Goal: Check status: Check status

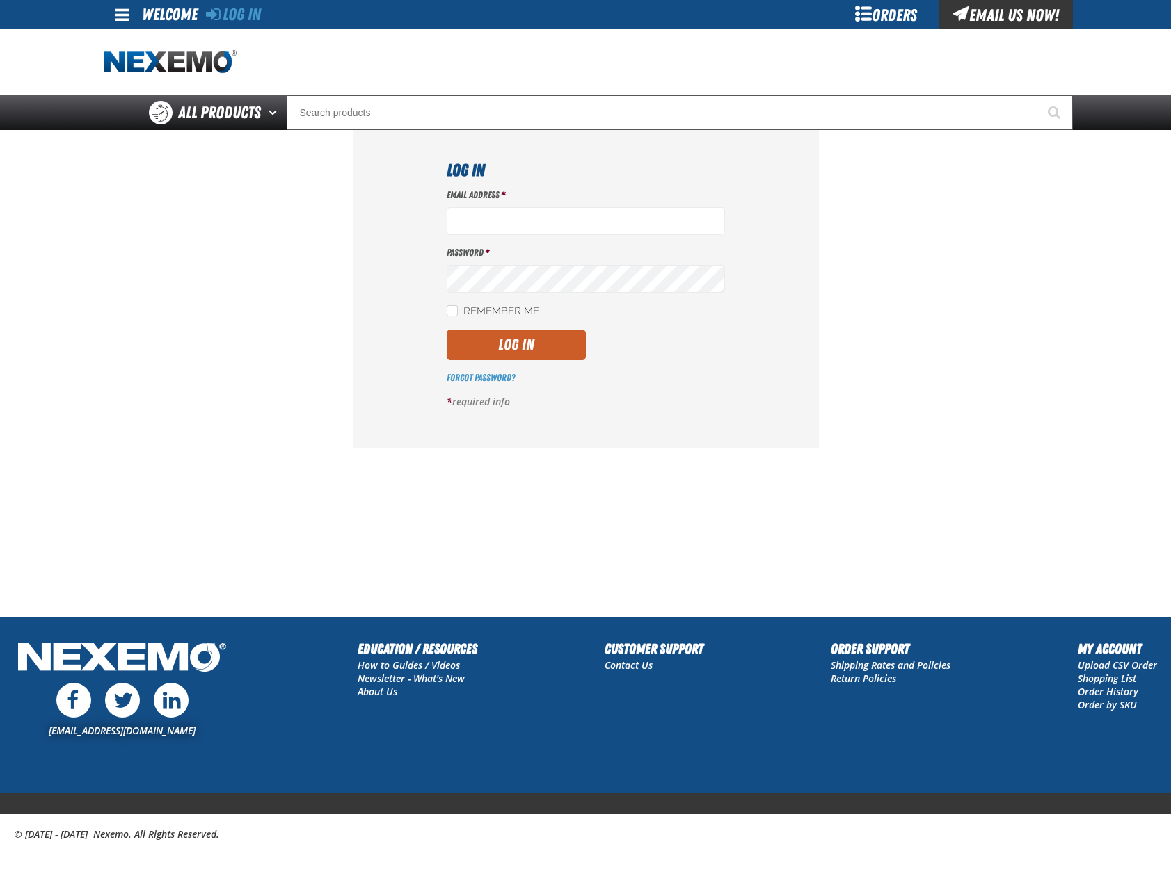
type input "mglazier@vtaig.com"
click at [499, 357] on button "Log In" at bounding box center [516, 345] width 139 height 31
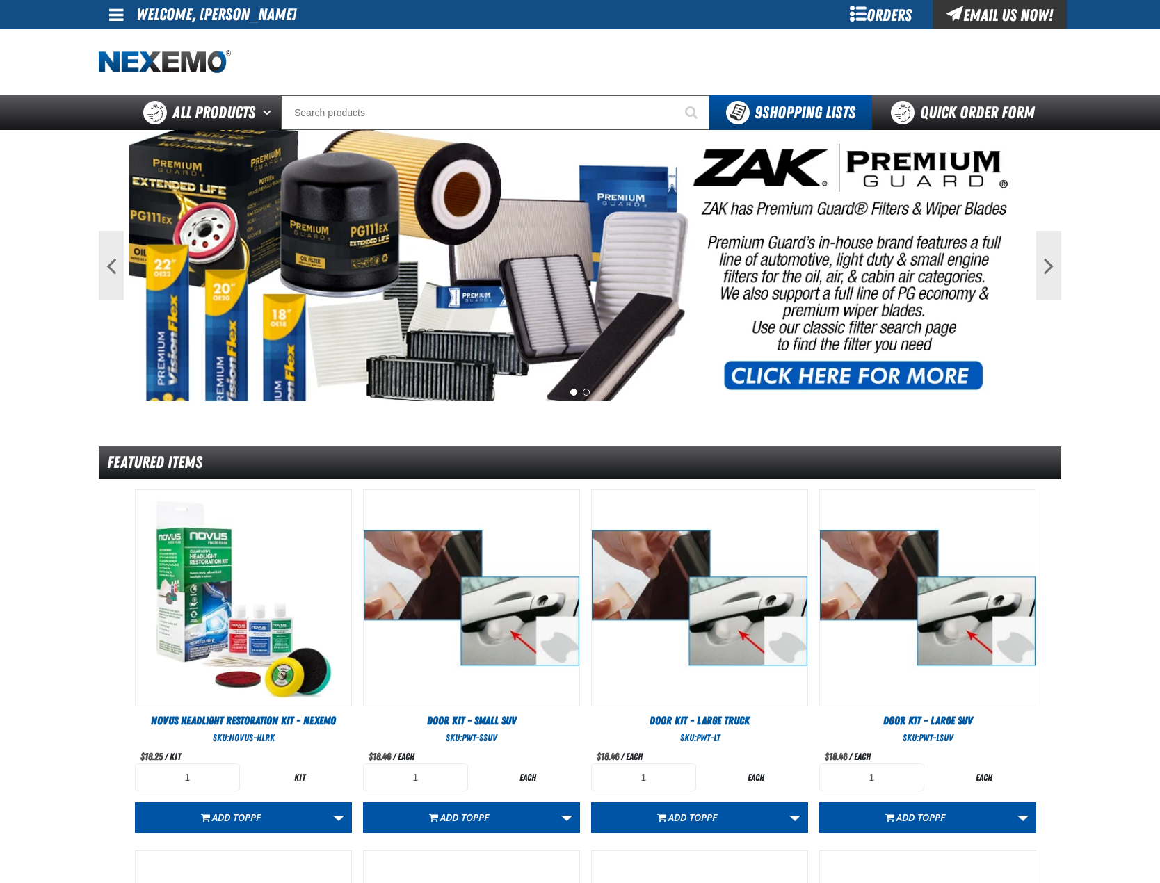
click at [885, 17] on div "Orders" at bounding box center [880, 14] width 104 height 29
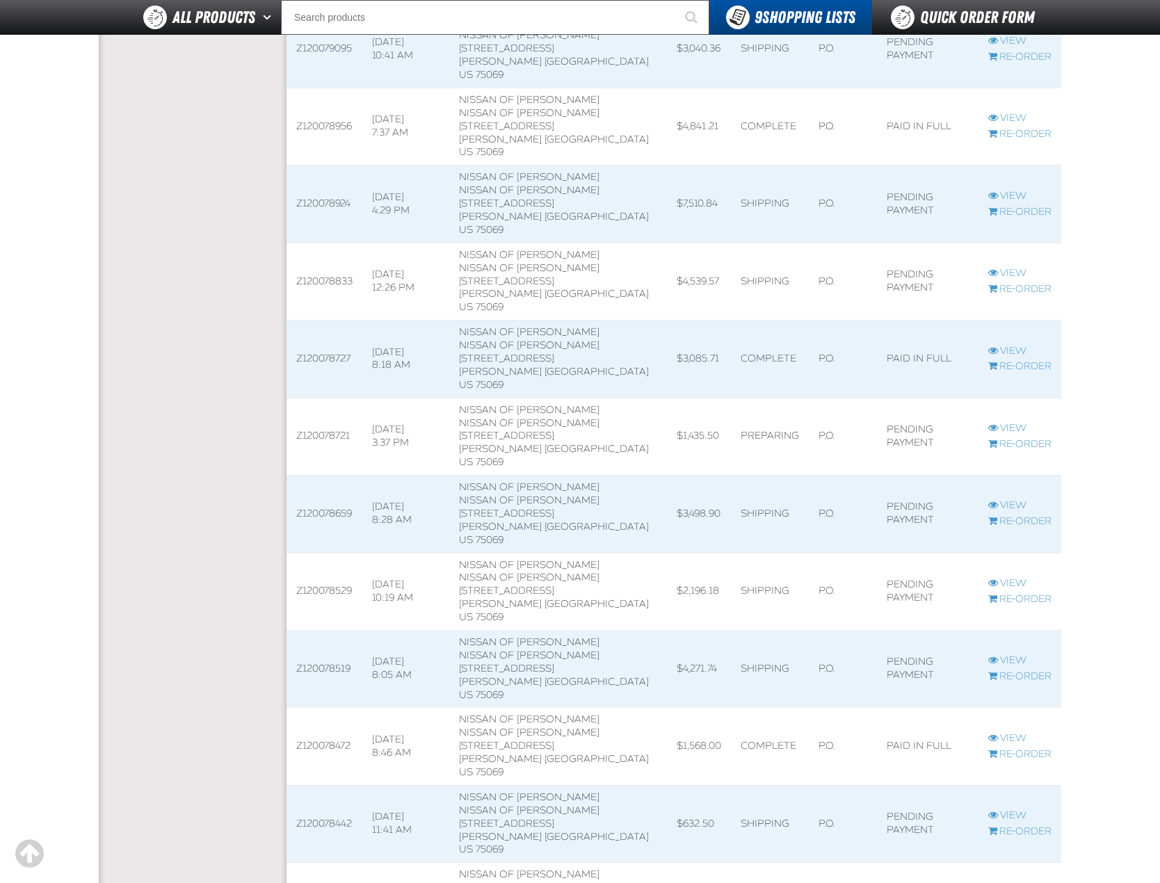
scroll to position [835, 0]
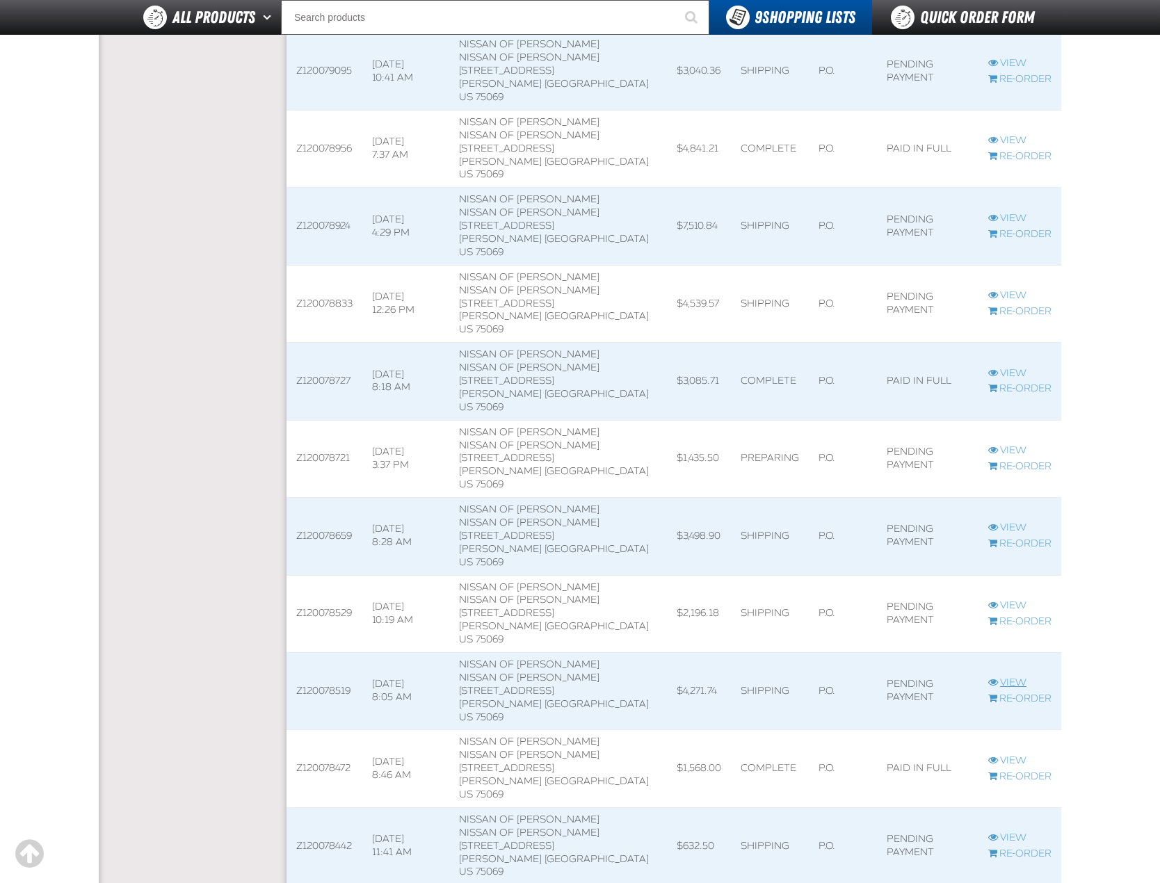
click at [1004, 677] on link "View" at bounding box center [1019, 683] width 63 height 13
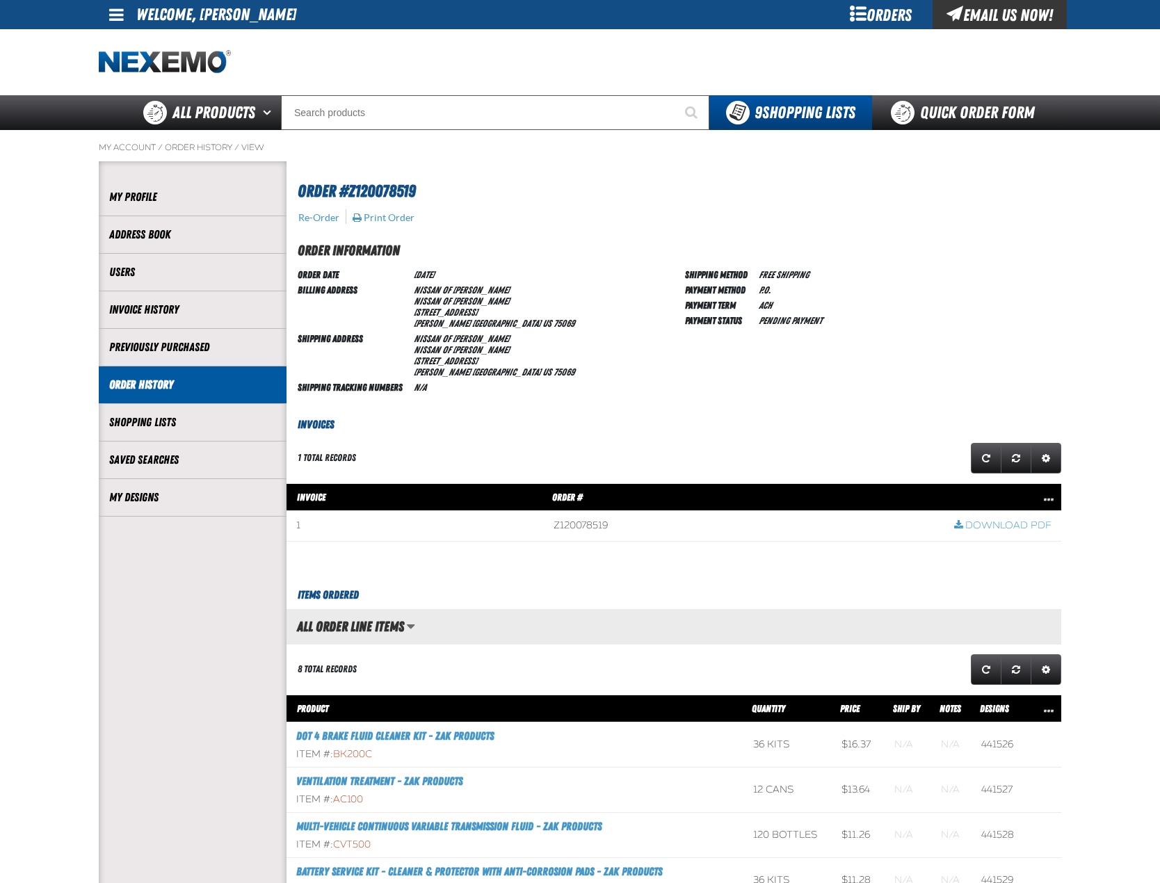
click at [891, 19] on div "Orders" at bounding box center [880, 14] width 104 height 29
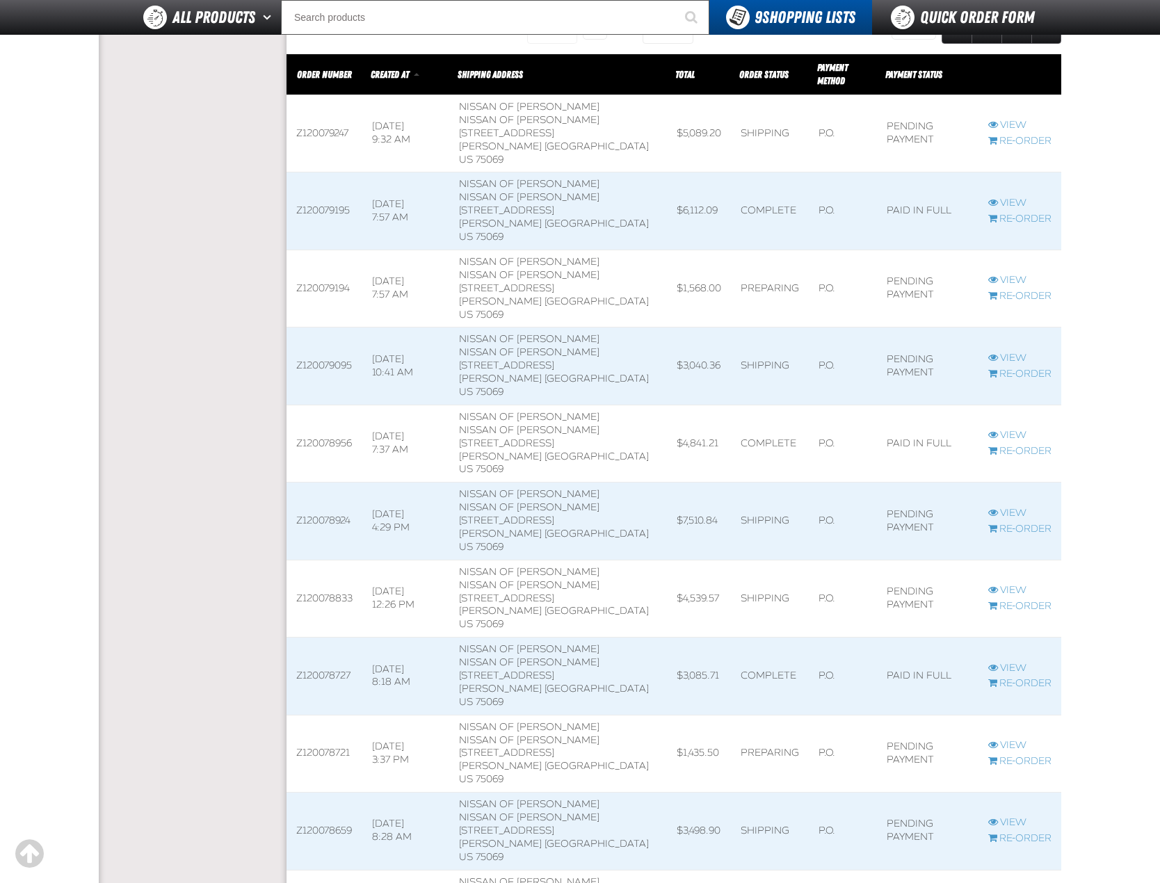
scroll to position [626, 0]
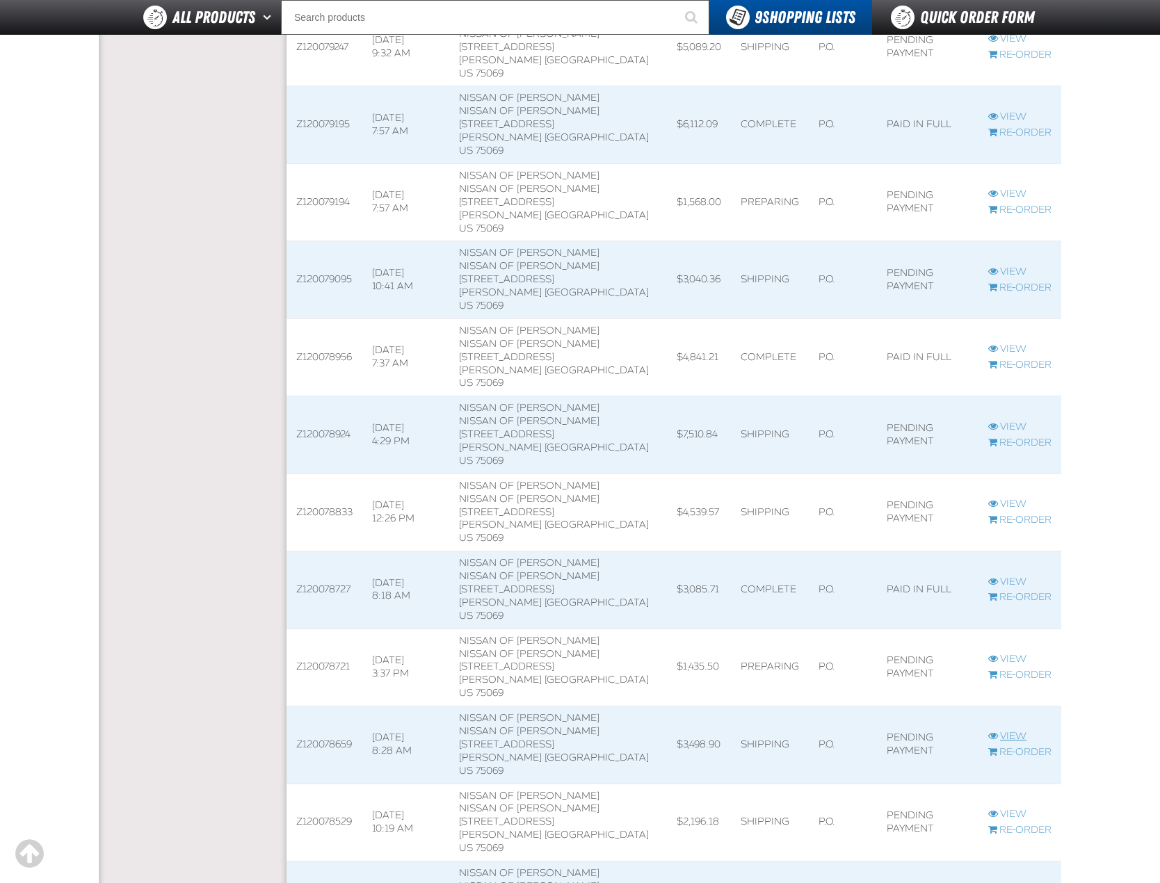
click at [1010, 730] on link "View" at bounding box center [1019, 736] width 63 height 13
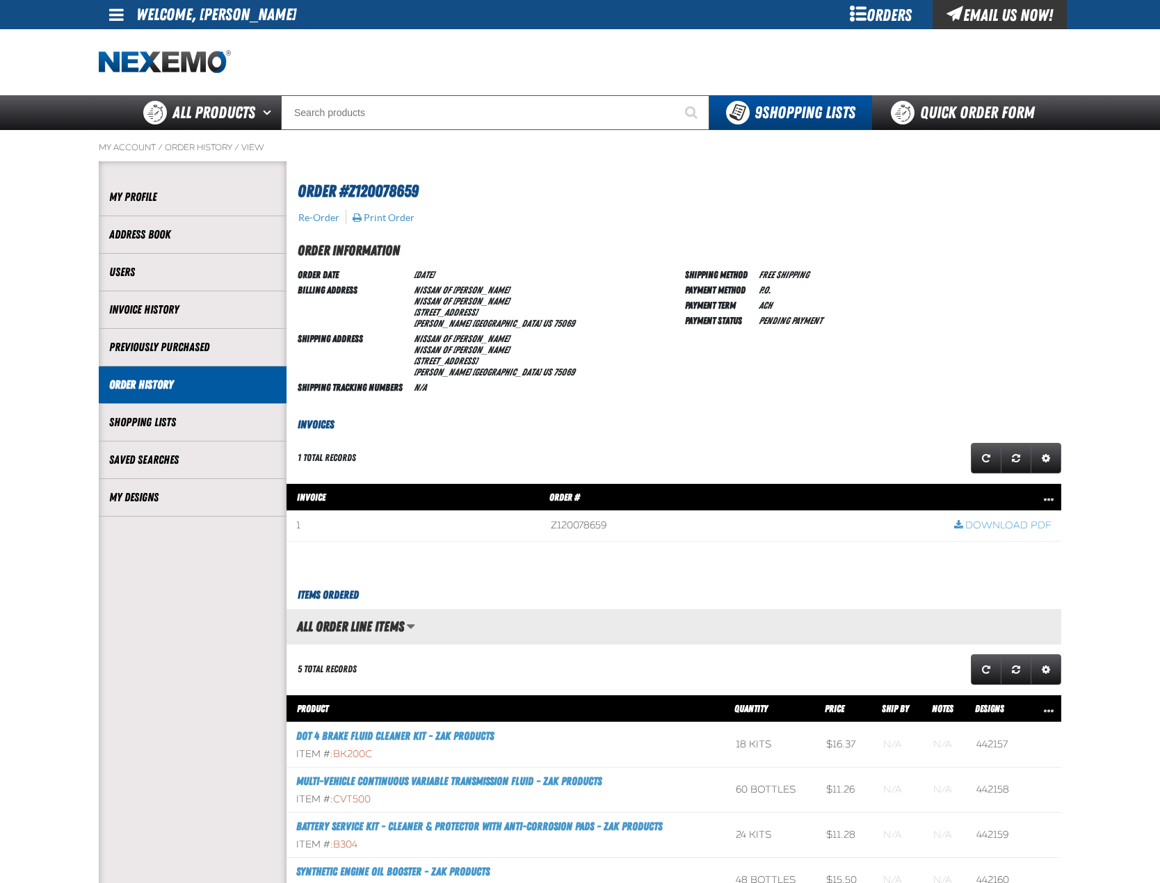
scroll to position [1, 1]
click at [890, 7] on div "Orders" at bounding box center [880, 14] width 104 height 29
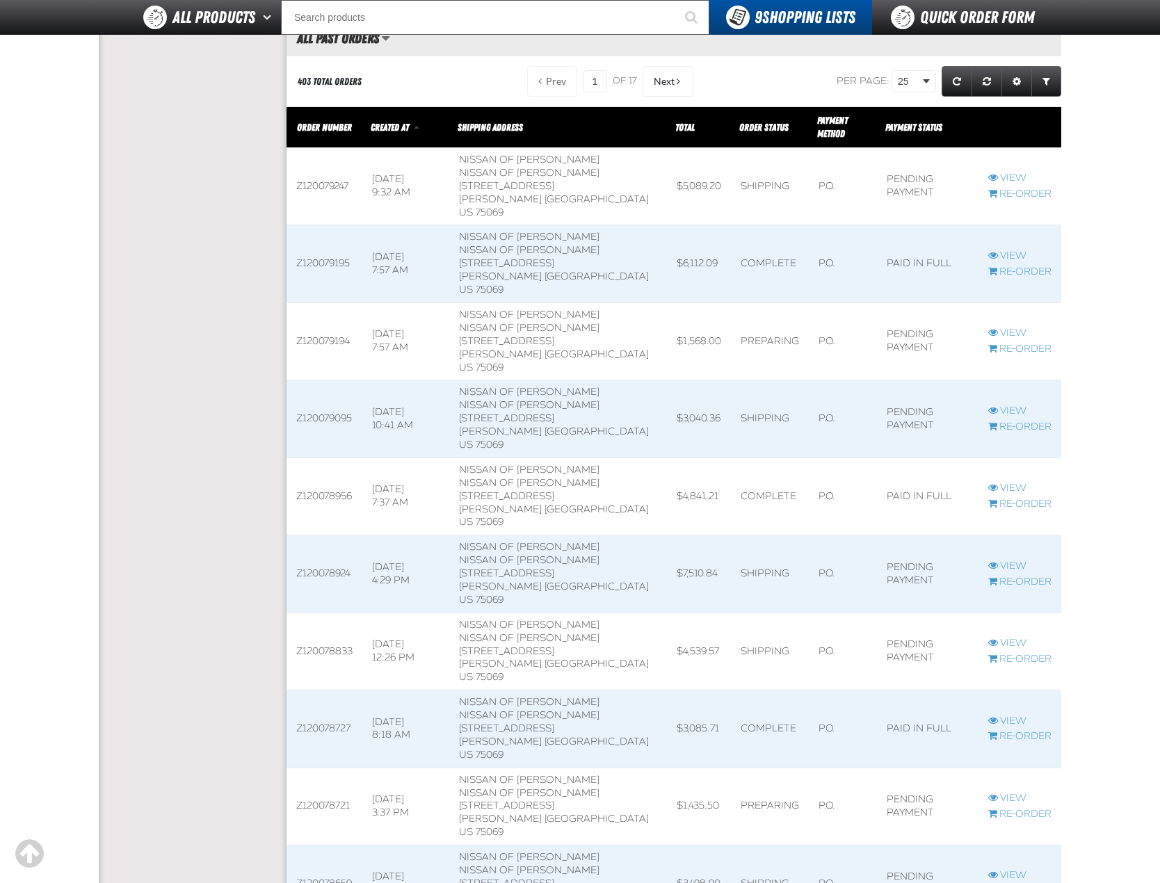
scroll to position [556, 0]
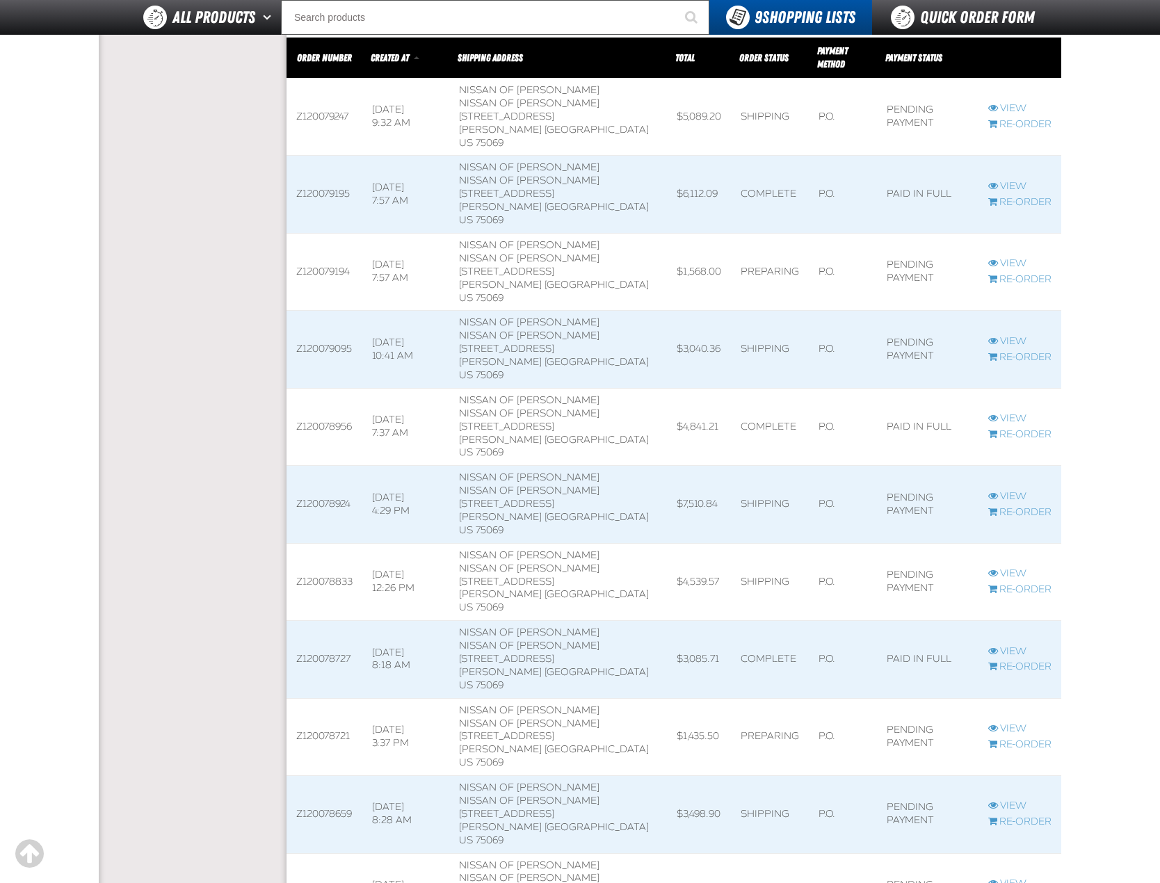
click at [339, 621] on span at bounding box center [325, 659] width 76 height 77
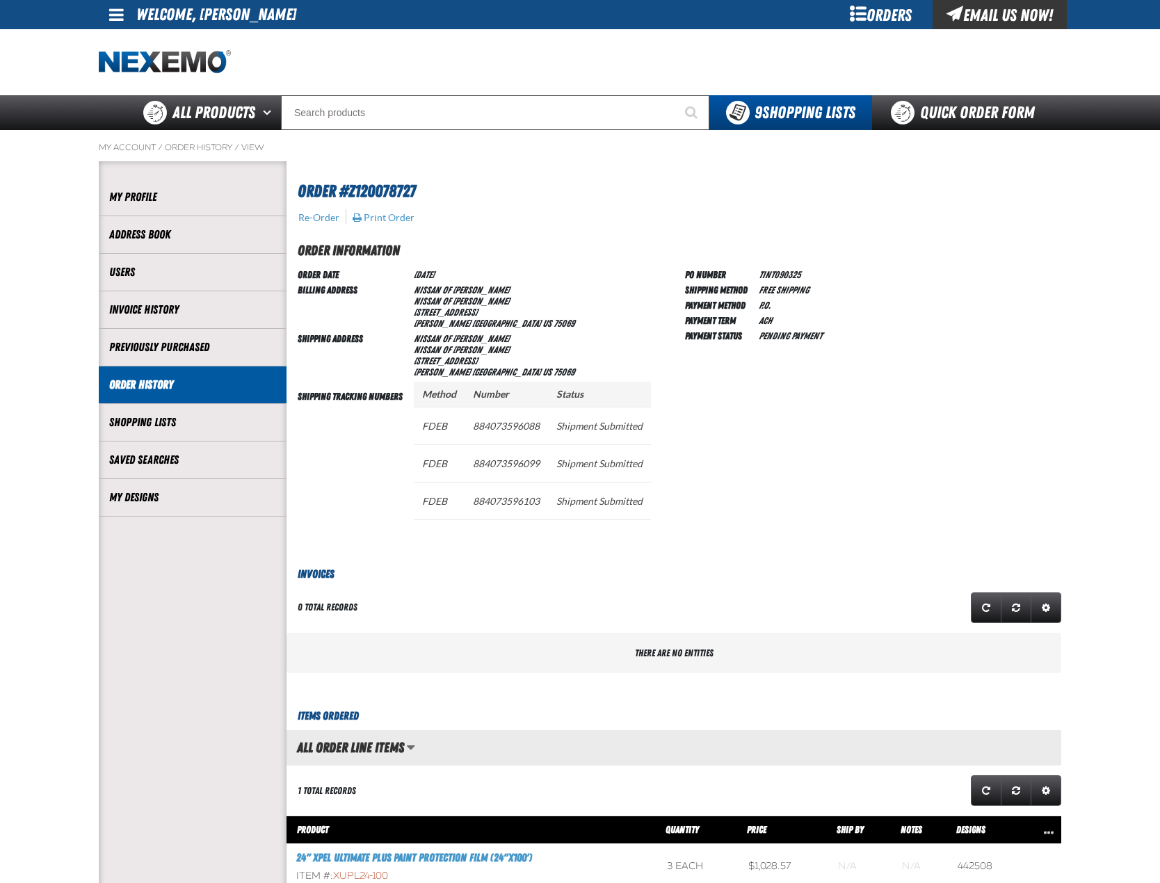
click at [868, 15] on div "Orders" at bounding box center [880, 14] width 104 height 29
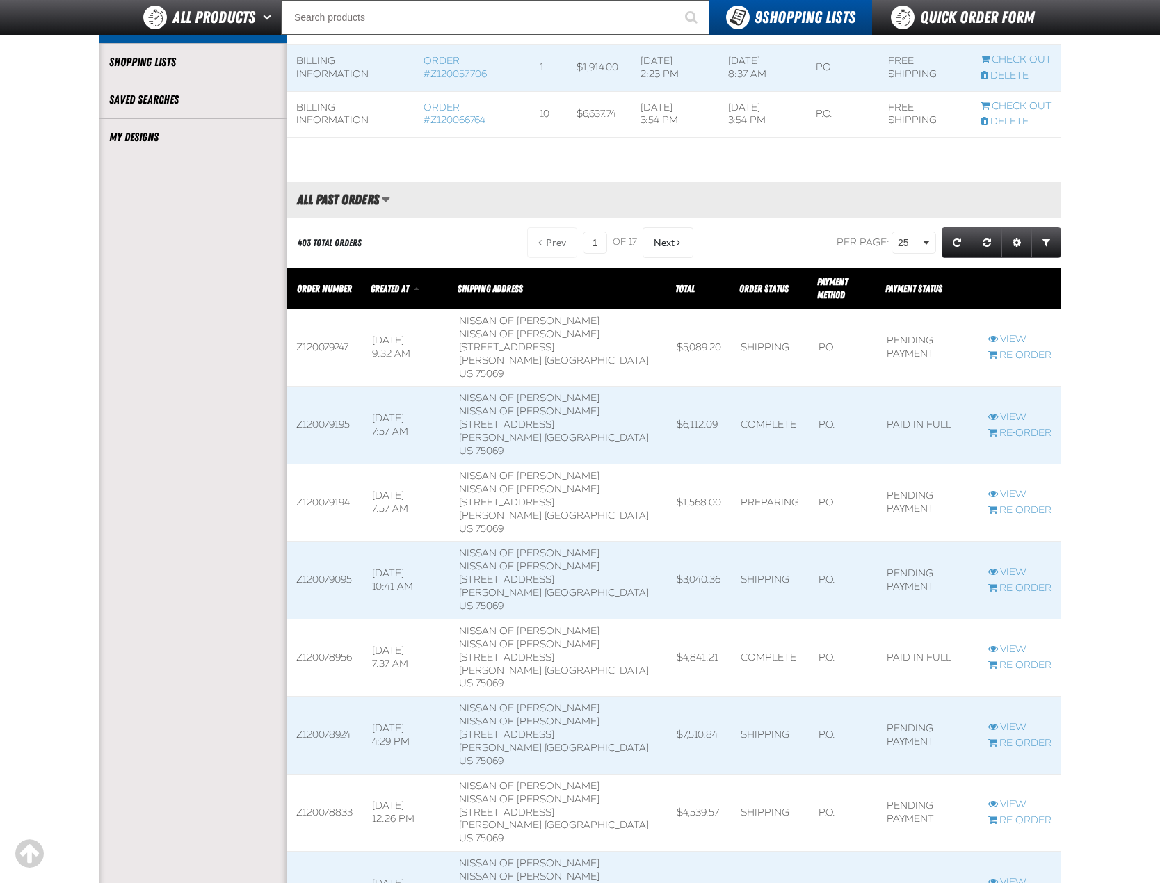
scroll to position [417, 0]
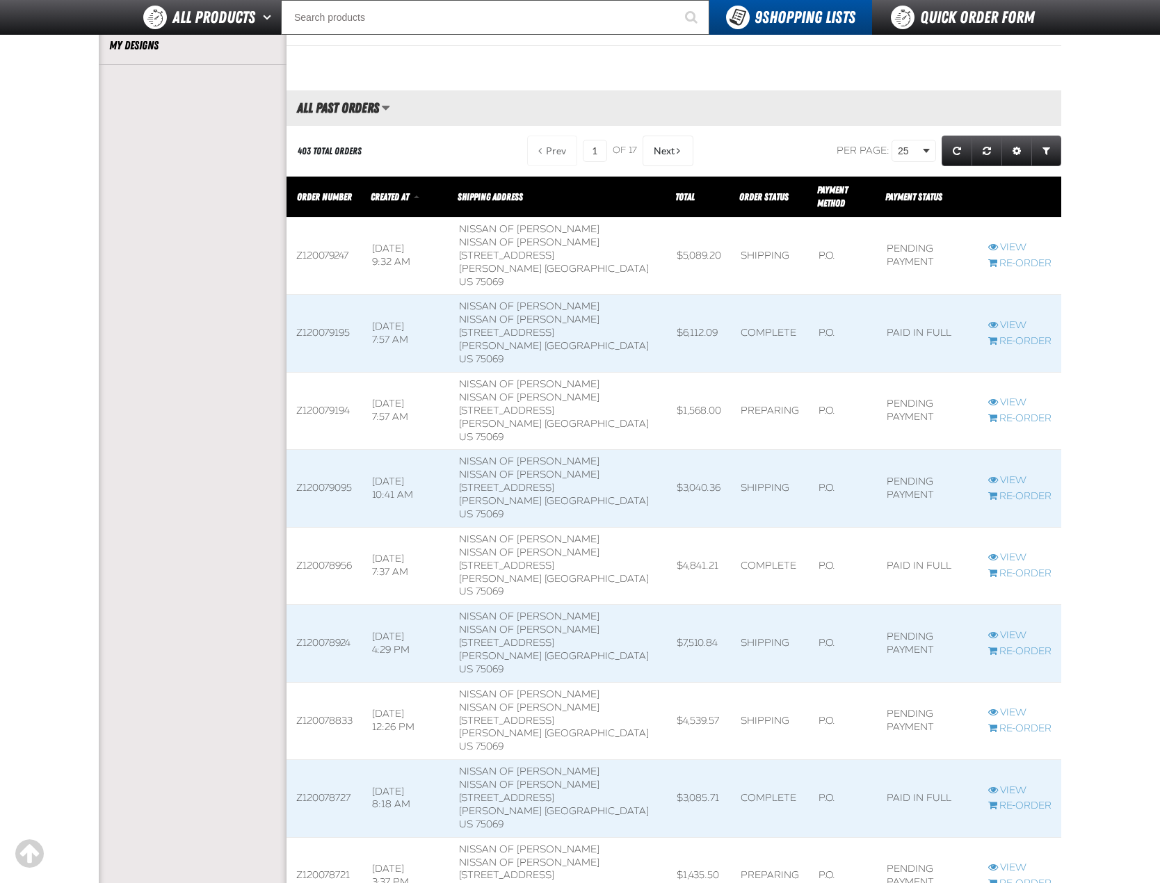
click at [327, 683] on span at bounding box center [325, 721] width 76 height 77
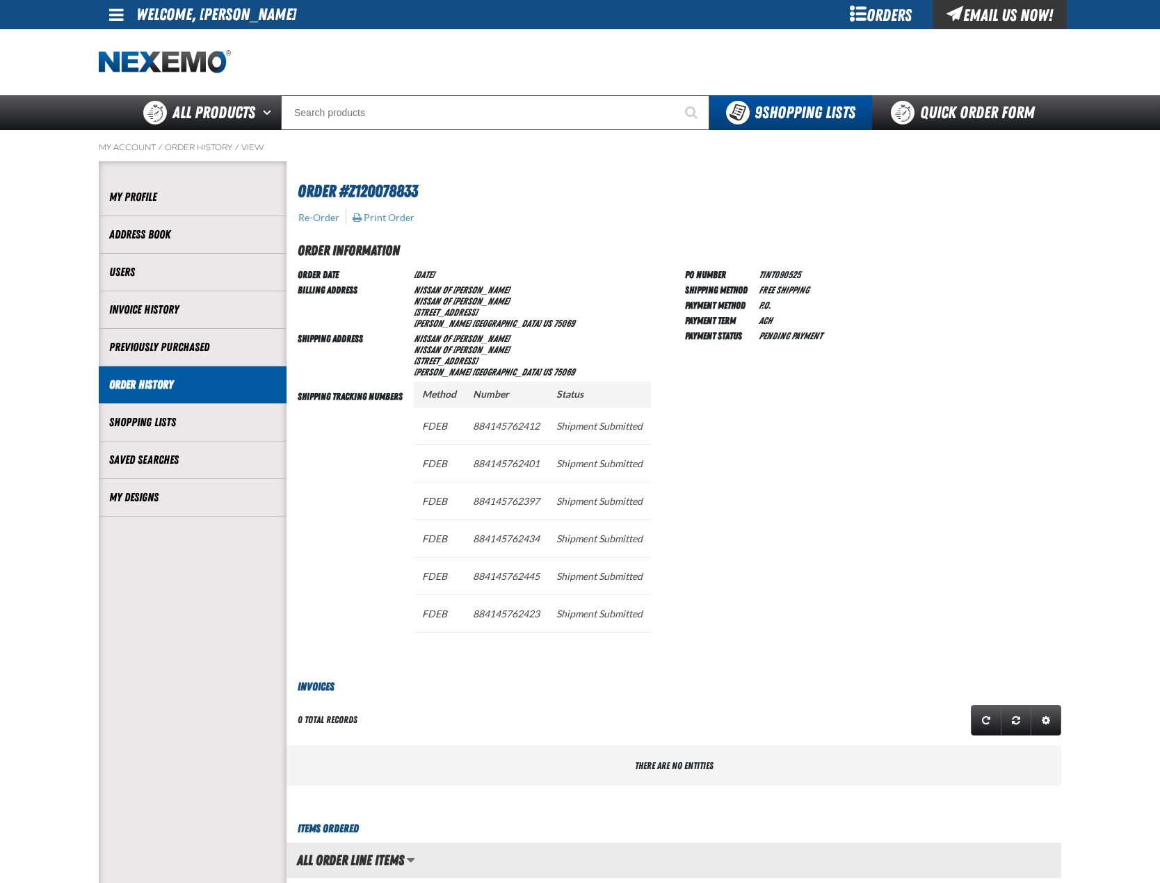
click at [878, 9] on div "Orders" at bounding box center [880, 14] width 104 height 29
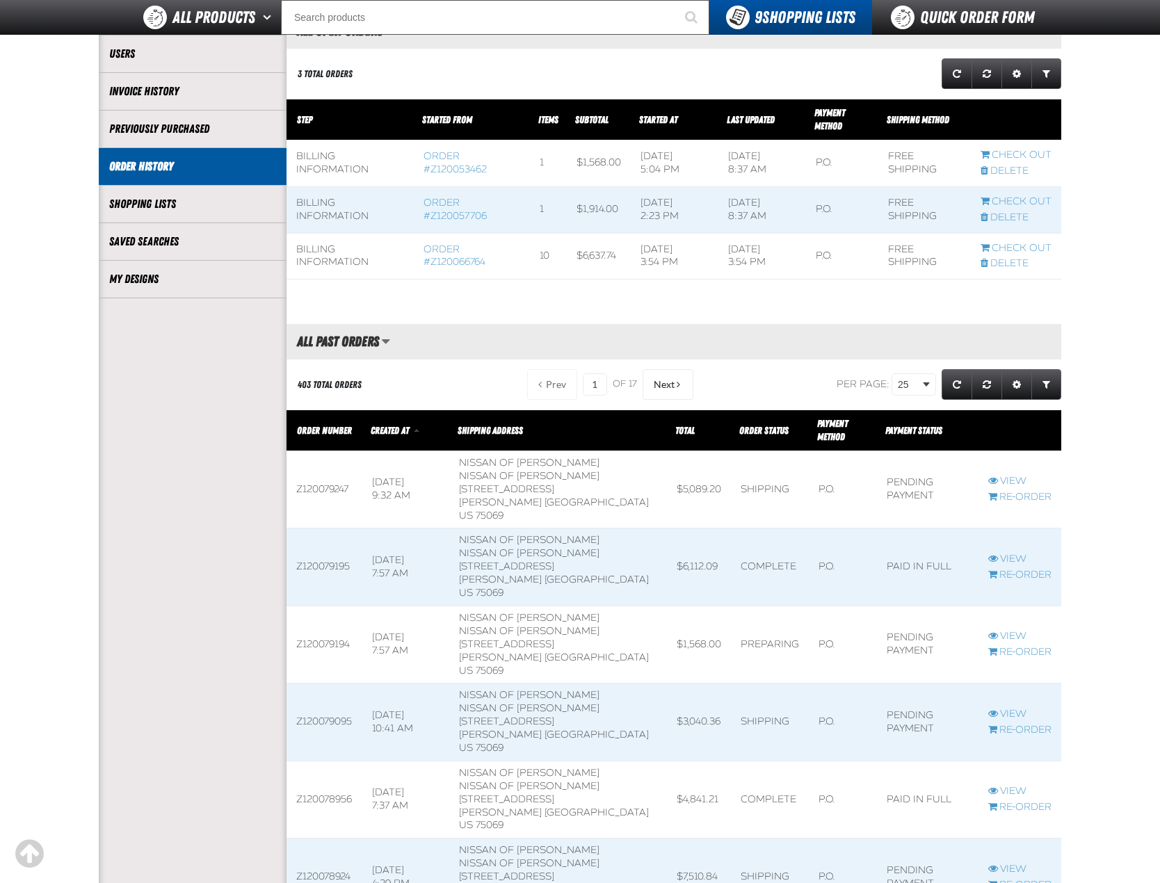
scroll to position [209, 0]
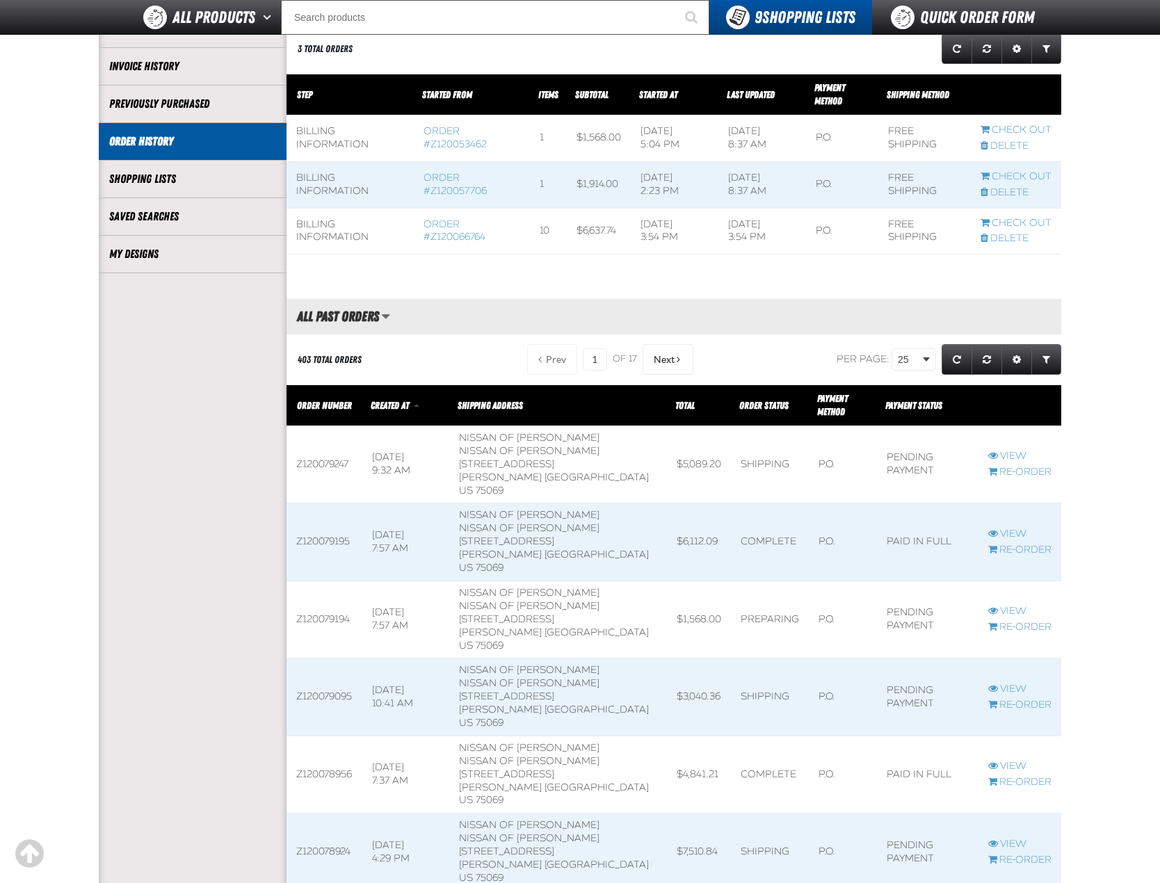
click at [346, 659] on span at bounding box center [325, 697] width 76 height 77
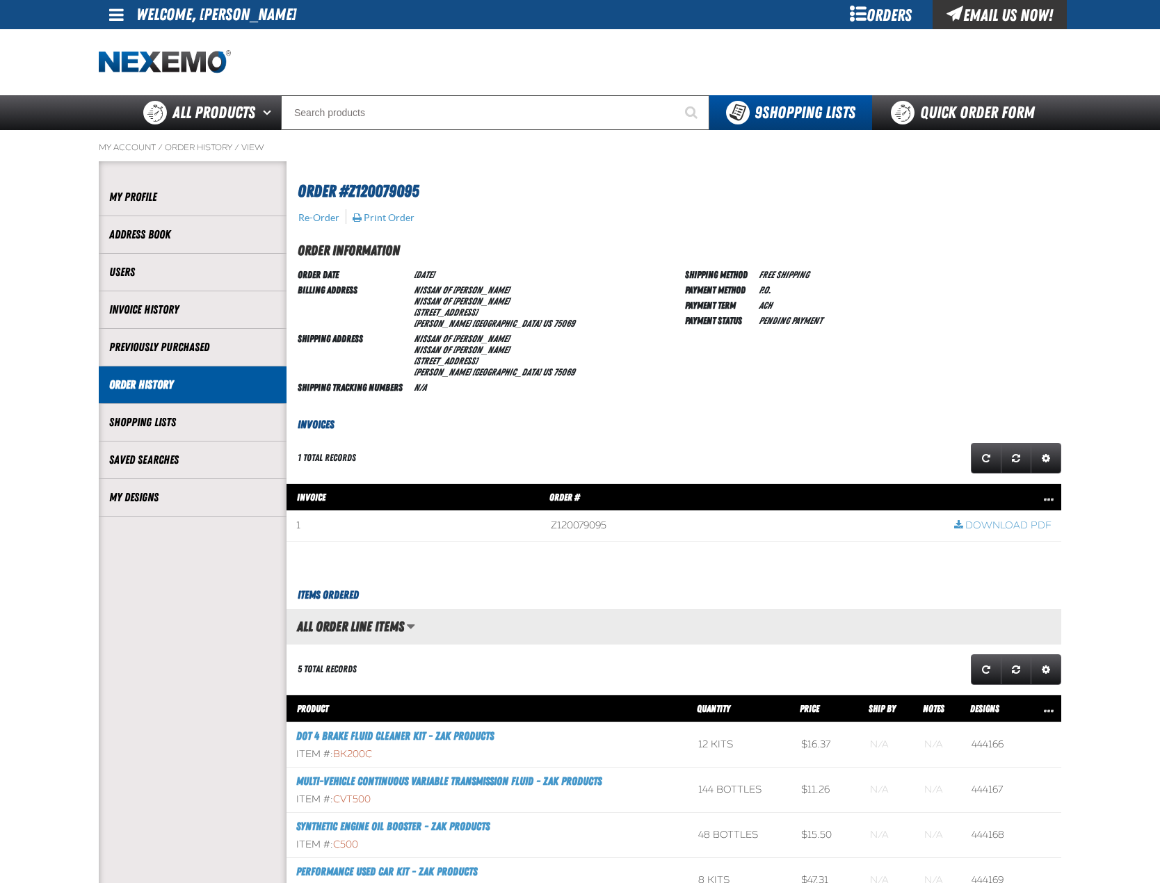
scroll to position [1, 1]
click at [878, 10] on div "Orders" at bounding box center [880, 14] width 104 height 29
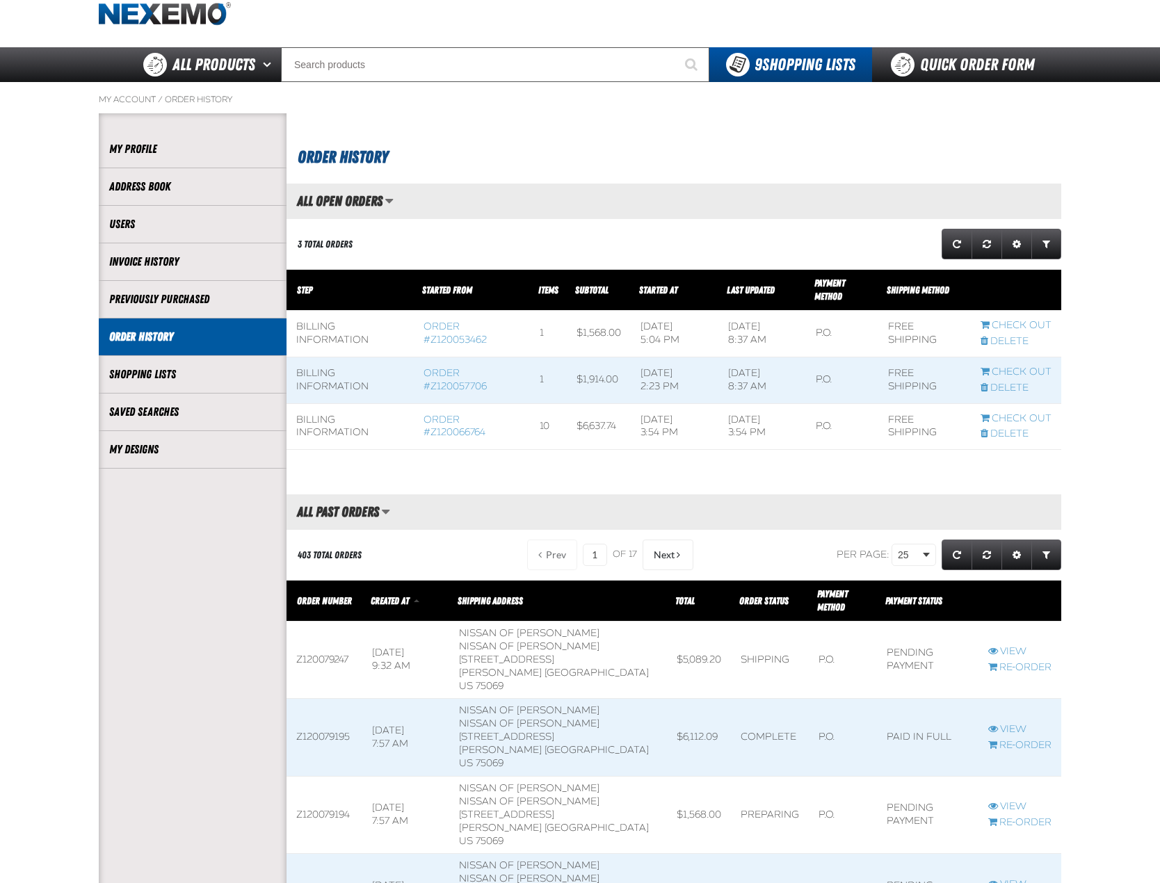
scroll to position [209, 0]
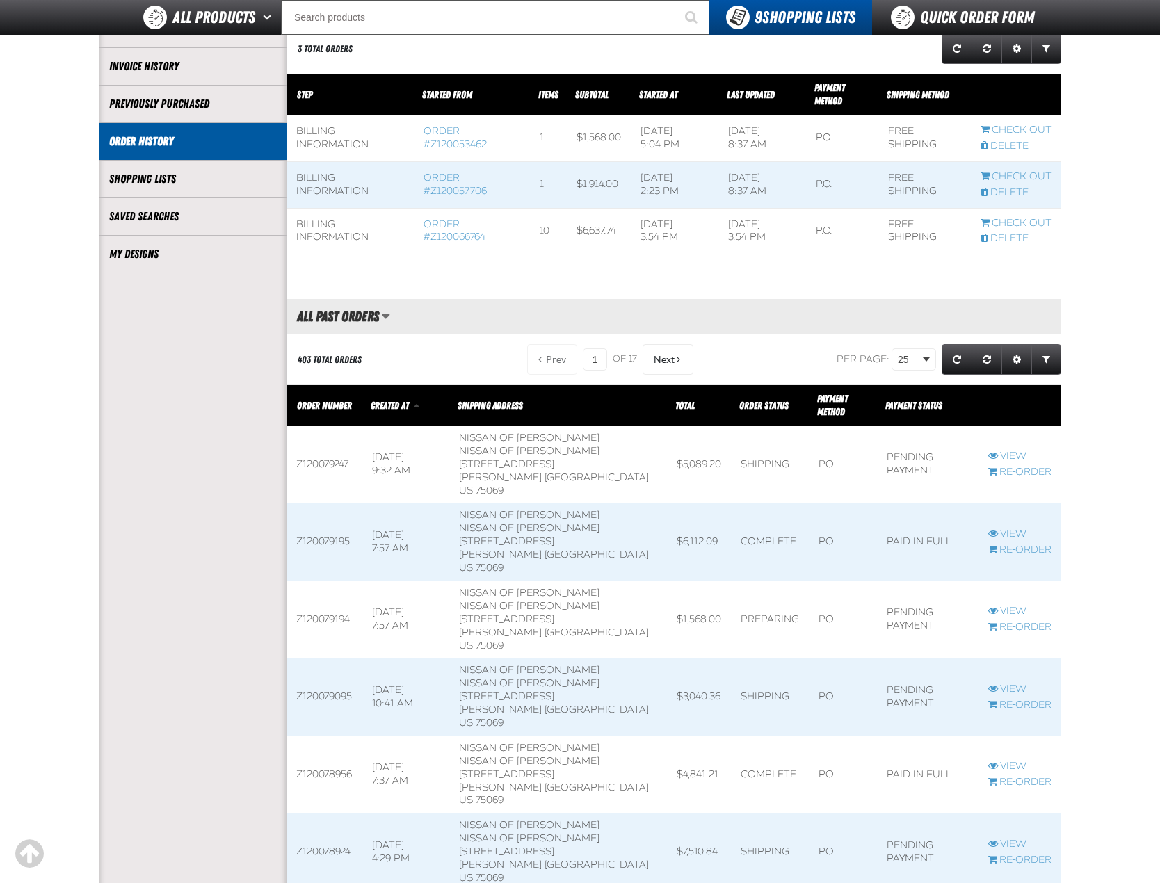
click at [333, 506] on span at bounding box center [325, 542] width 76 height 77
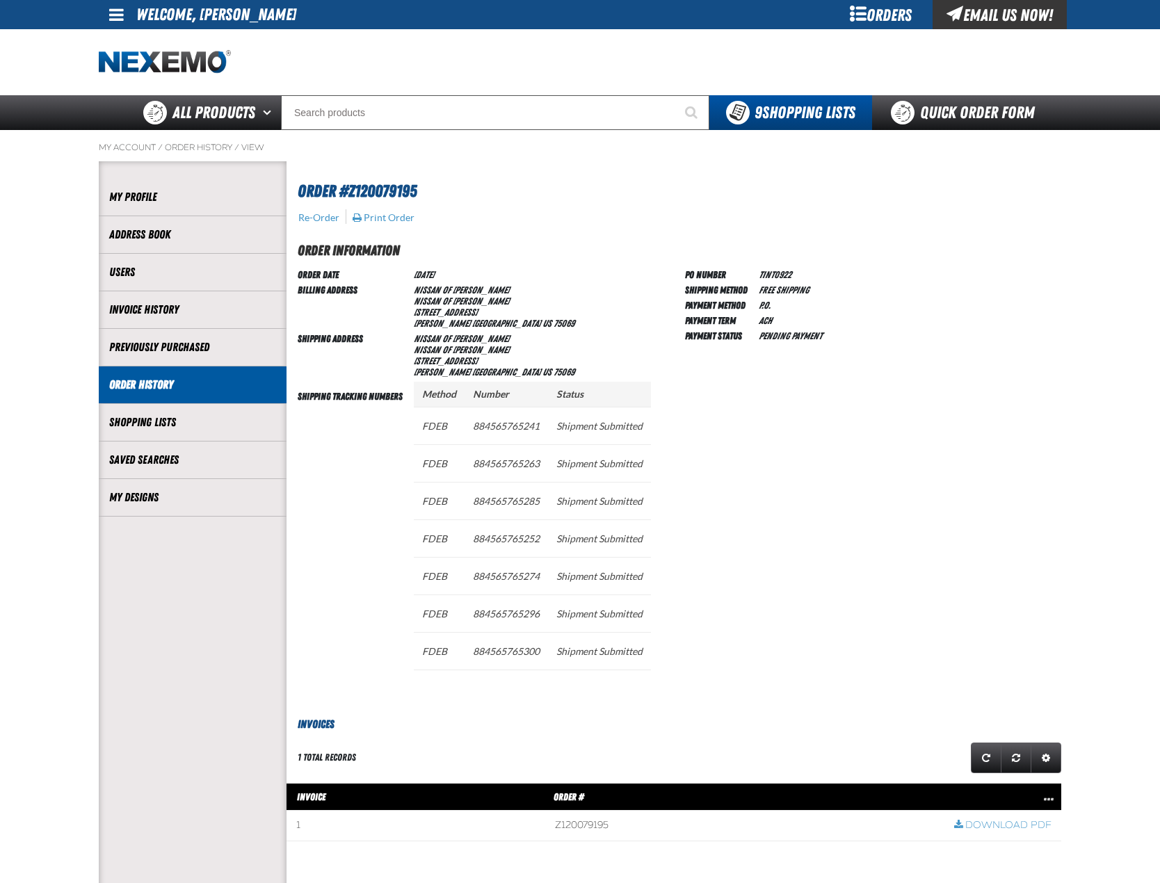
click at [885, 11] on div "Orders" at bounding box center [880, 14] width 104 height 29
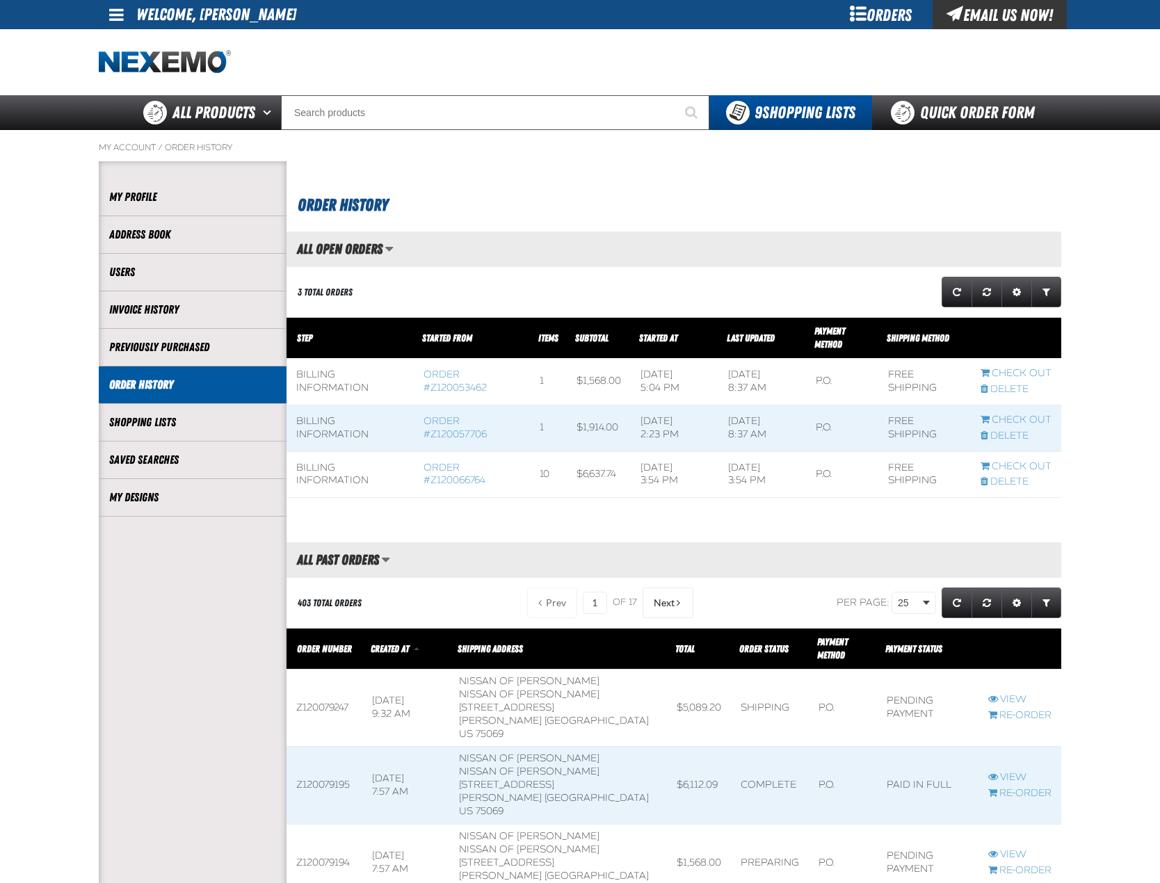
scroll to position [1, 1]
